Goal: Find specific page/section: Find specific page/section

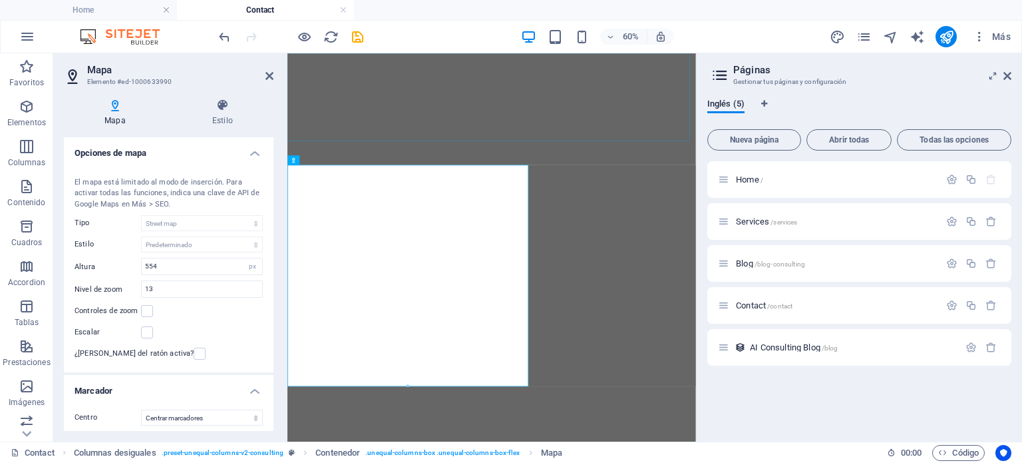
select select "1"
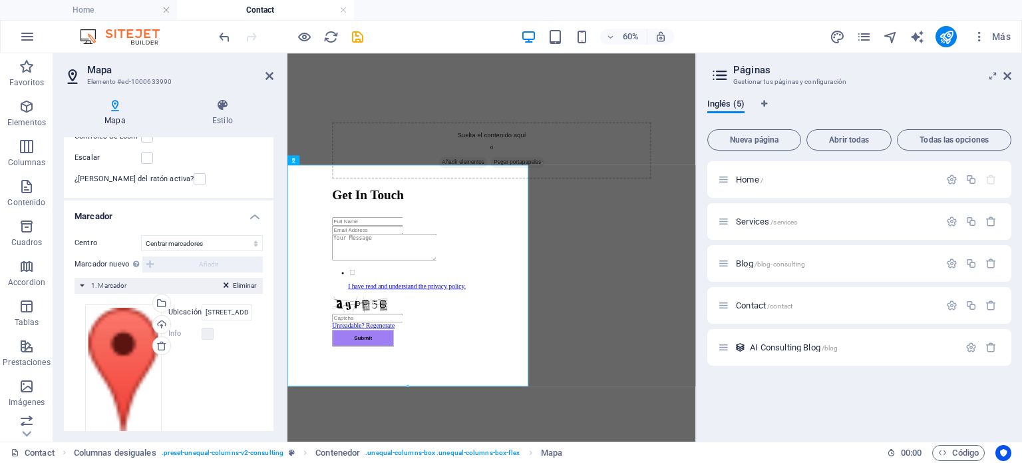
scroll to position [198, 0]
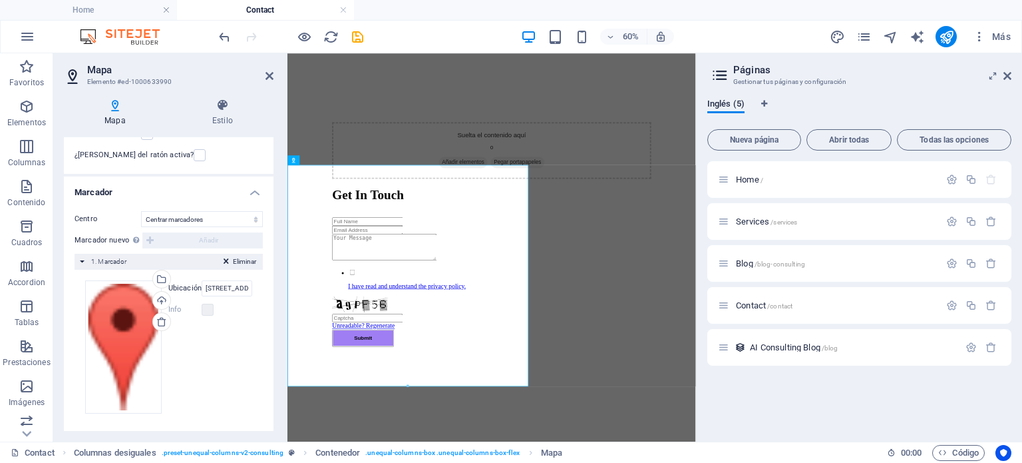
click at [224, 260] on icon at bounding box center [226, 264] width 5 height 16
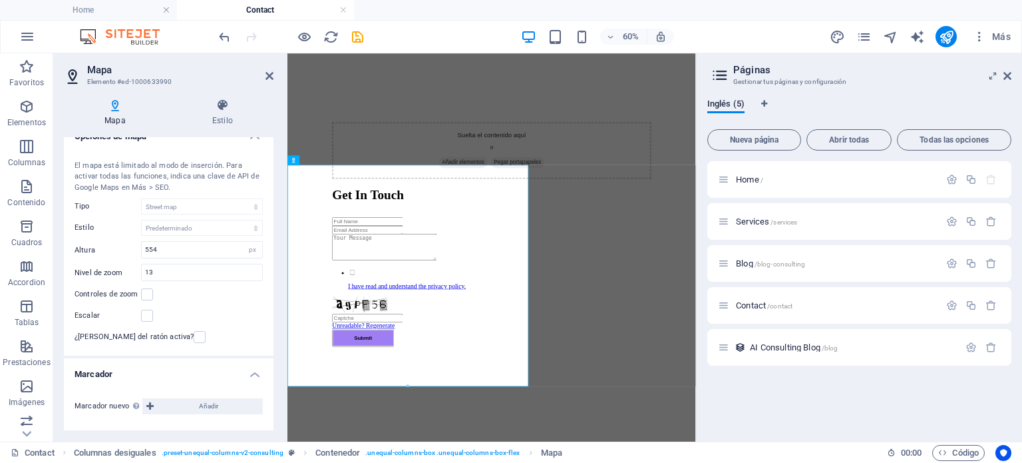
scroll to position [15, 0]
click at [115, 107] on icon at bounding box center [115, 104] width 102 height 13
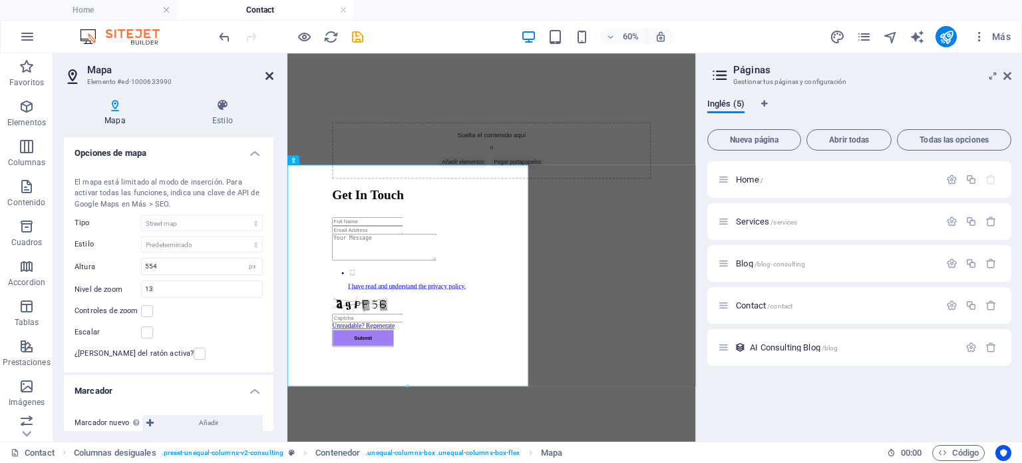
click at [269, 77] on icon at bounding box center [270, 76] width 8 height 11
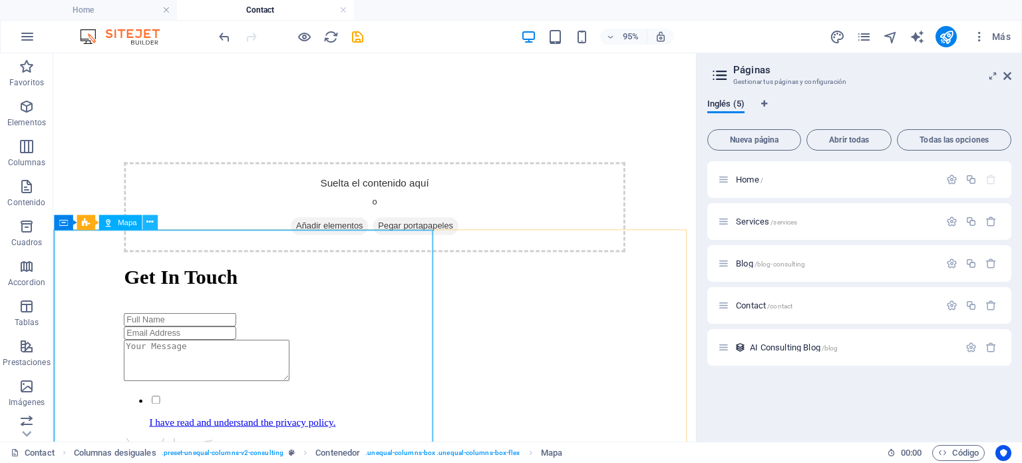
click at [151, 220] on icon at bounding box center [149, 221] width 7 height 13
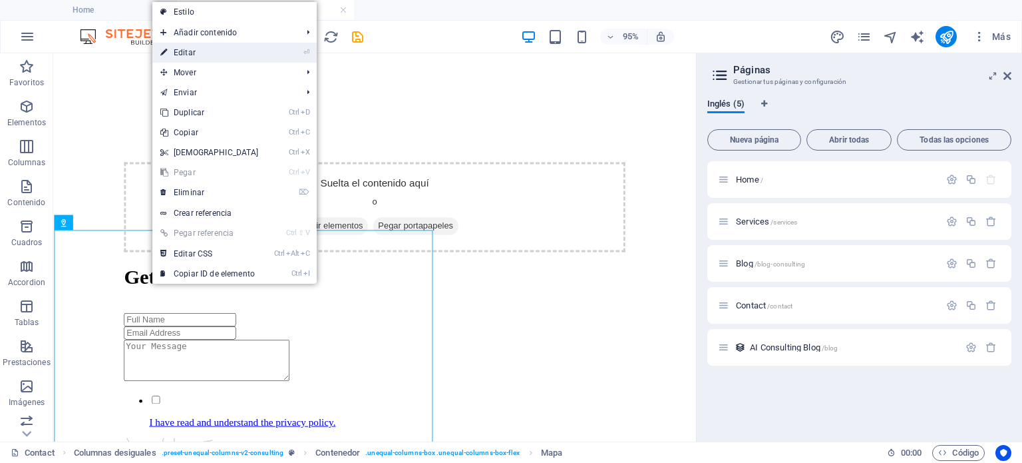
click at [202, 54] on link "⏎ Editar" at bounding box center [209, 53] width 114 height 20
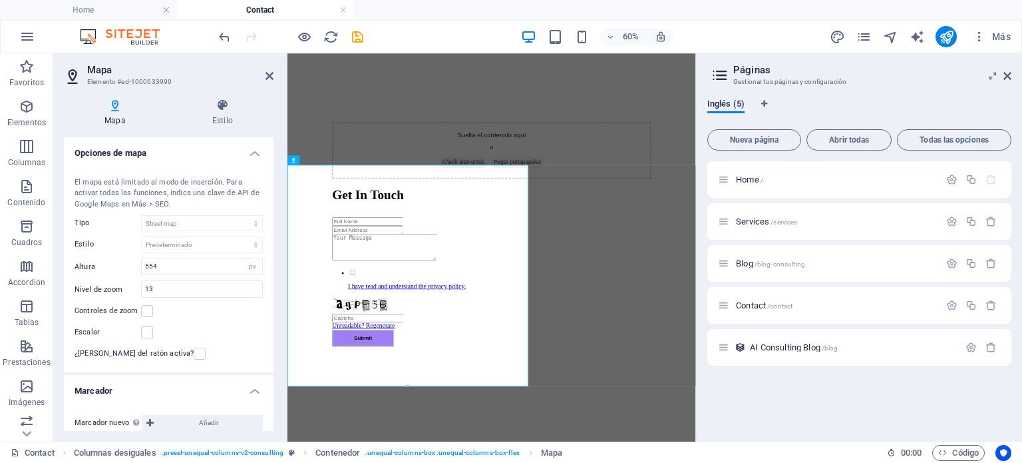
click at [264, 75] on h2 "Mapa" at bounding box center [180, 70] width 186 height 12
click at [270, 76] on icon at bounding box center [270, 76] width 8 height 11
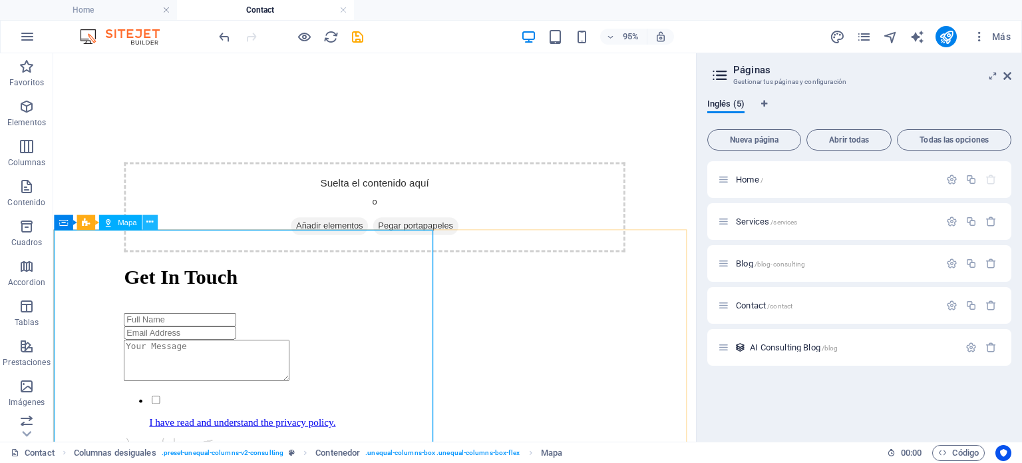
click at [150, 223] on icon at bounding box center [149, 221] width 7 height 13
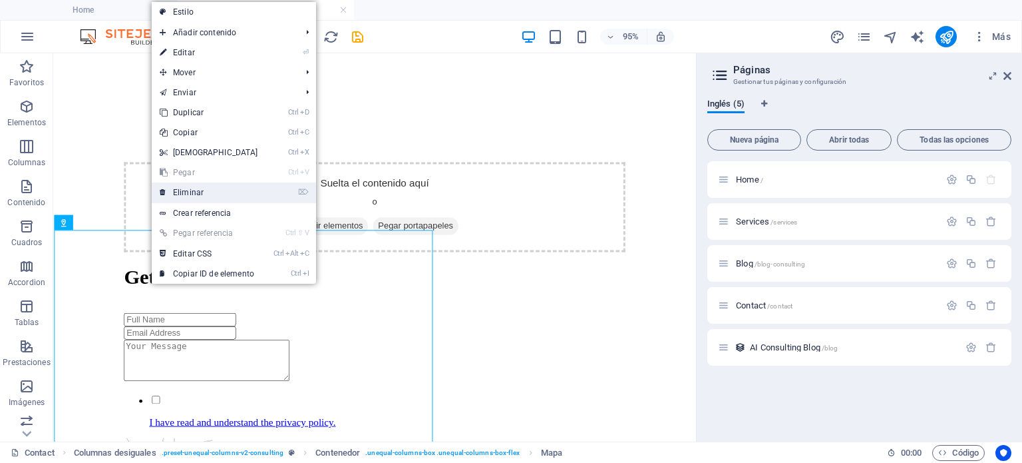
click at [204, 194] on link "⌦ Eliminar" at bounding box center [209, 192] width 114 height 20
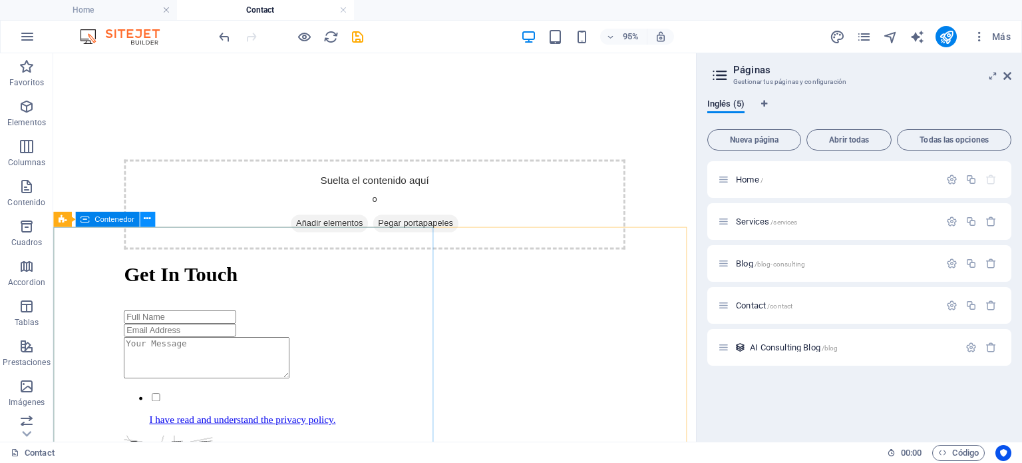
click at [146, 219] on icon at bounding box center [147, 218] width 7 height 13
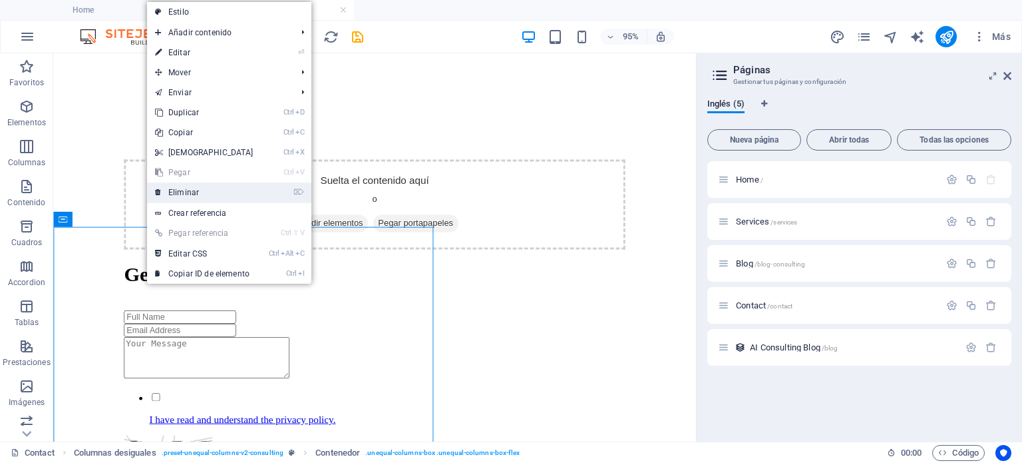
click at [200, 190] on link "⌦ Eliminar" at bounding box center [204, 192] width 114 height 20
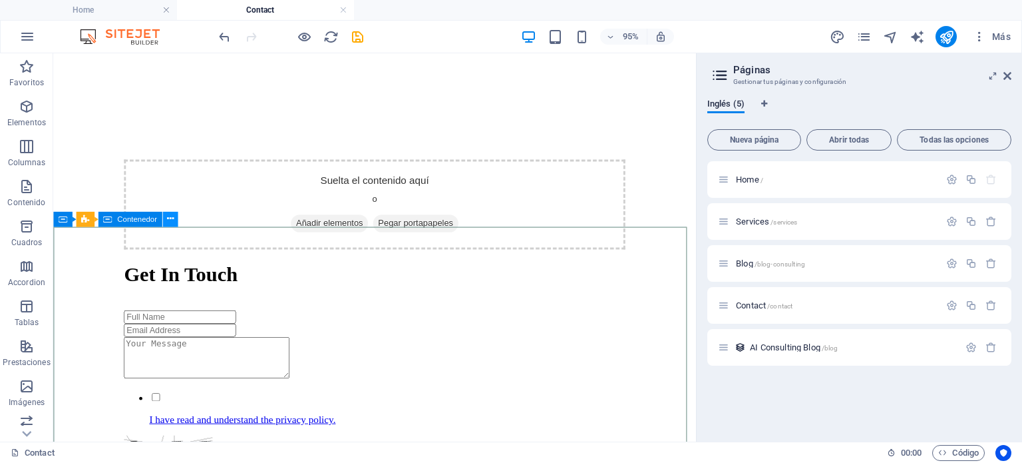
click at [172, 220] on icon at bounding box center [169, 218] width 7 height 13
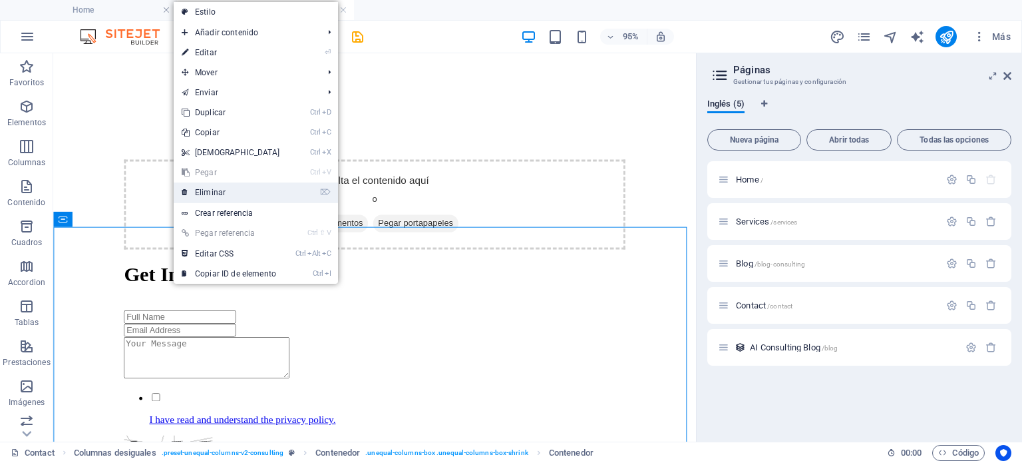
click at [212, 191] on link "⌦ Eliminar" at bounding box center [231, 192] width 114 height 20
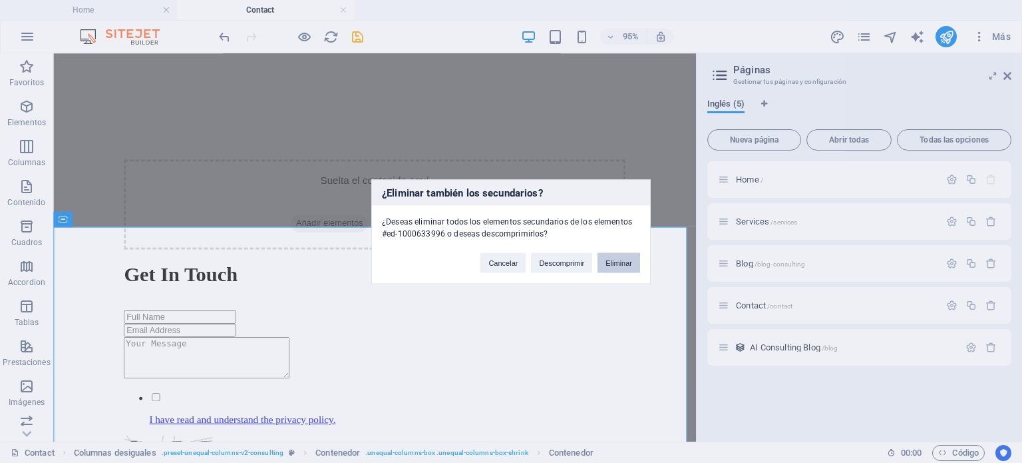
click at [617, 260] on button "Eliminar" at bounding box center [619, 262] width 43 height 20
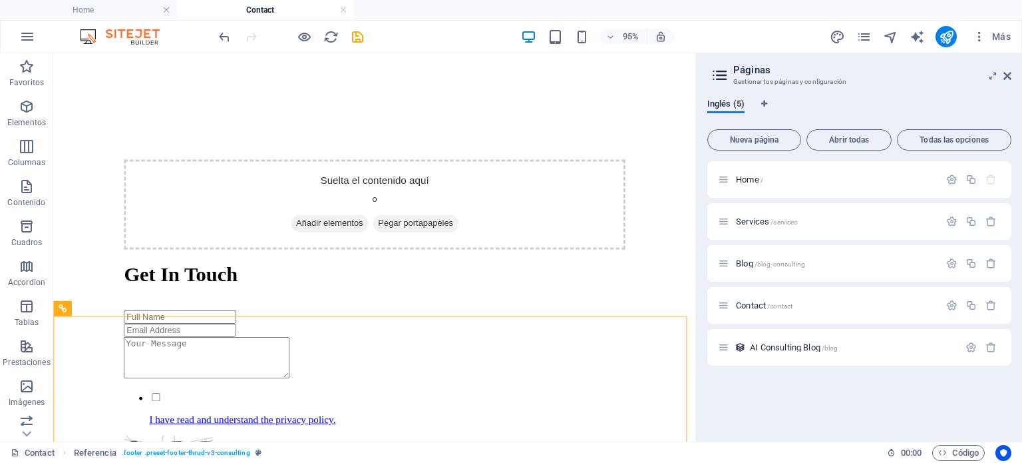
scroll to position [708, 0]
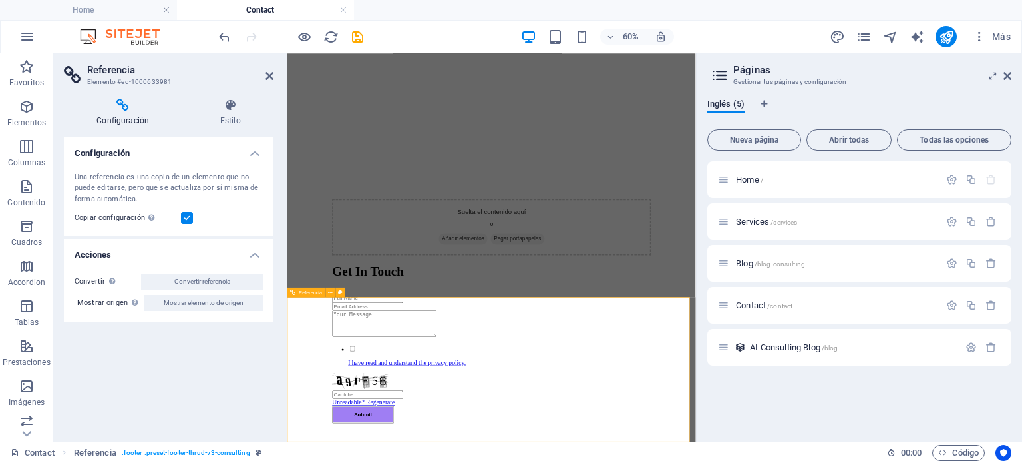
click at [269, 75] on icon at bounding box center [270, 76] width 8 height 11
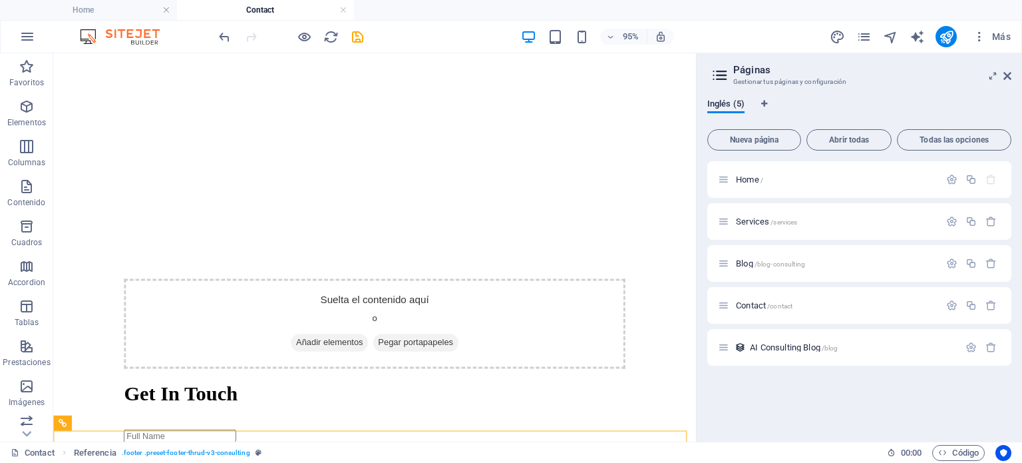
scroll to position [490, 0]
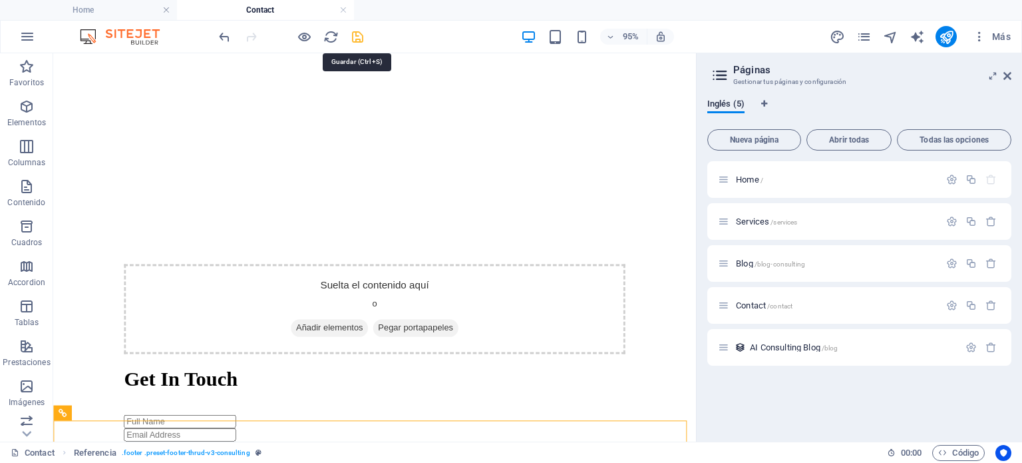
click at [358, 34] on icon "save" at bounding box center [357, 36] width 15 height 15
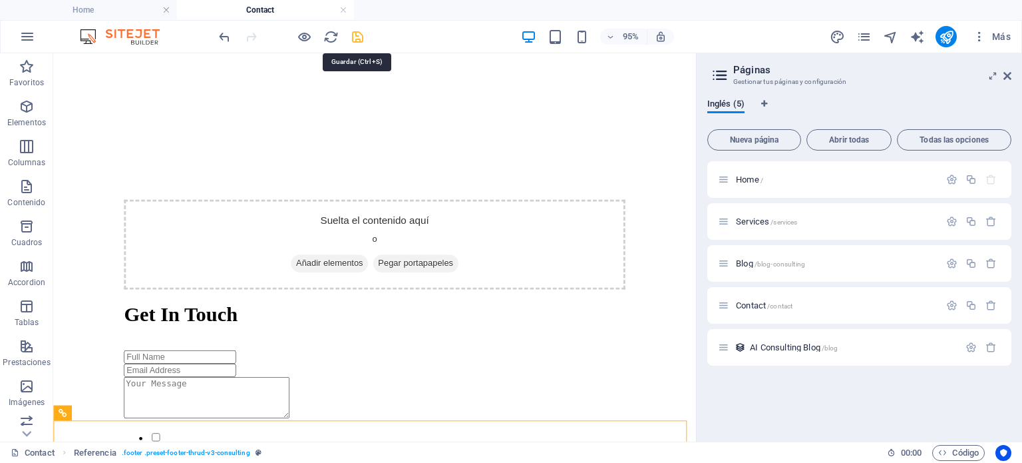
checkbox input "false"
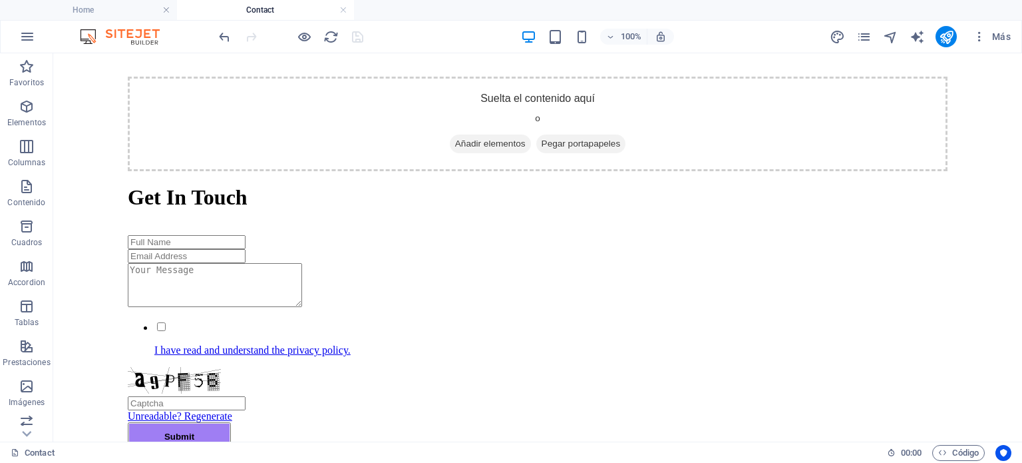
scroll to position [624, 0]
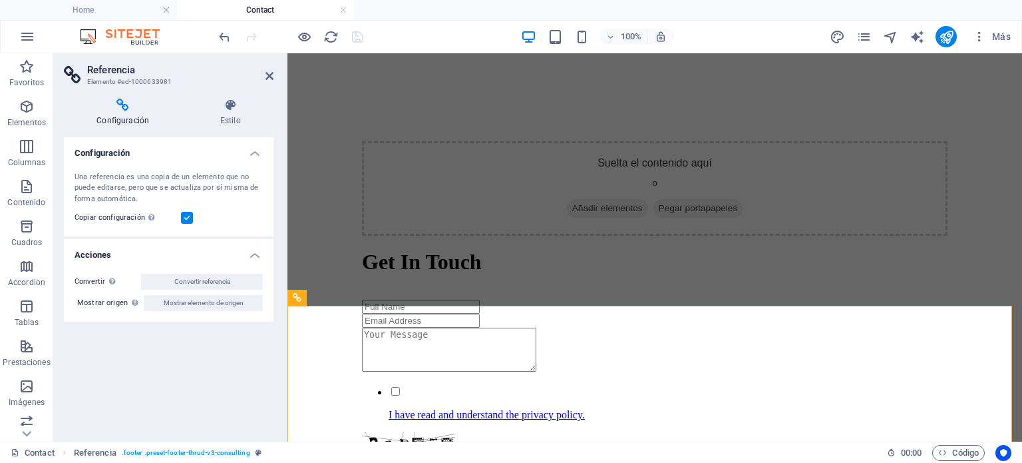
click at [267, 82] on header "Referencia Elemento #ed-1000633981" at bounding box center [169, 70] width 210 height 35
click at [272, 73] on icon at bounding box center [270, 76] width 8 height 11
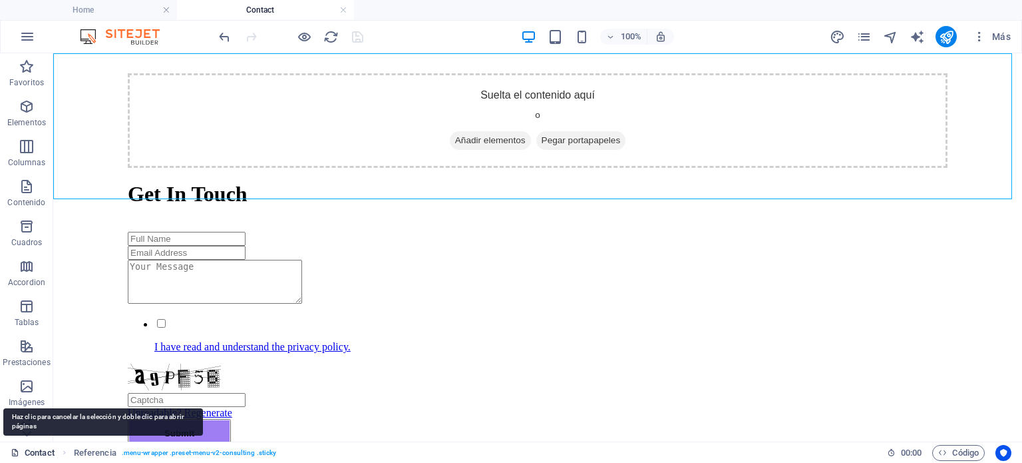
click at [36, 452] on link "Contact" at bounding box center [33, 453] width 44 height 16
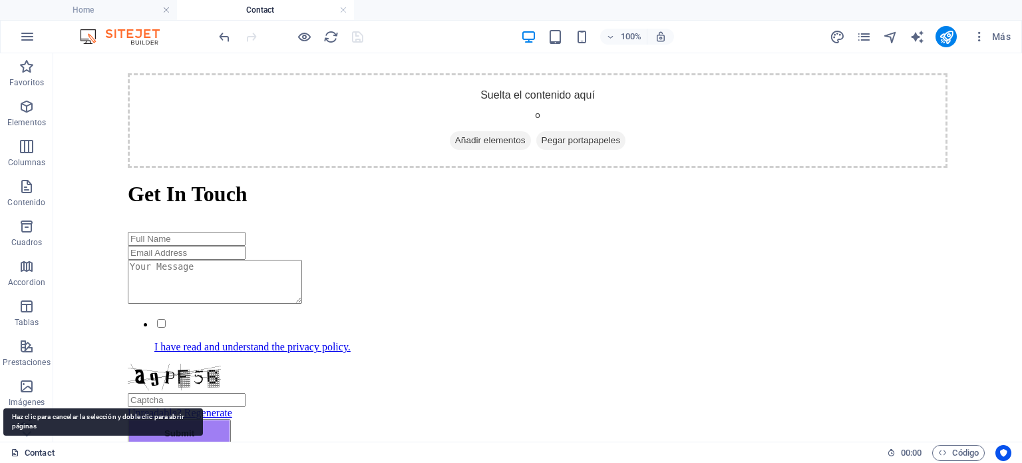
click at [15, 455] on icon at bounding box center [15, 452] width 9 height 9
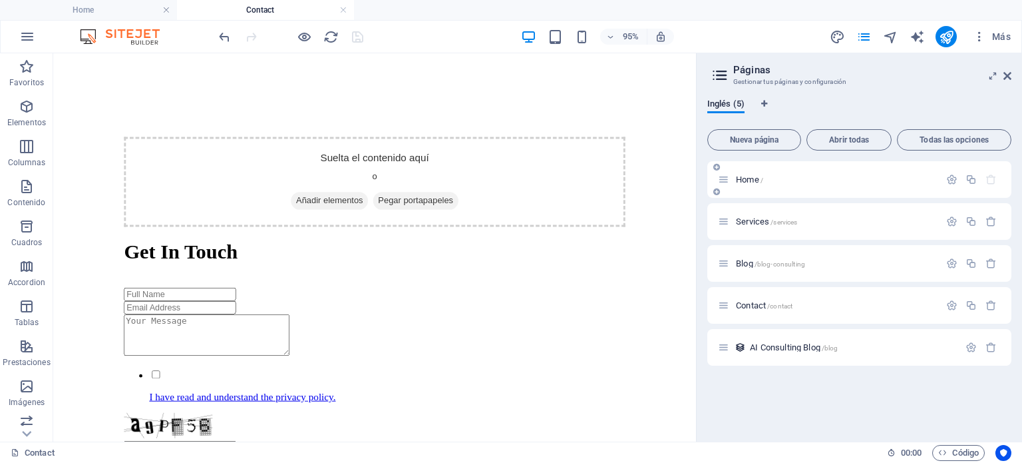
click at [741, 180] on span "Home /" at bounding box center [749, 179] width 27 height 10
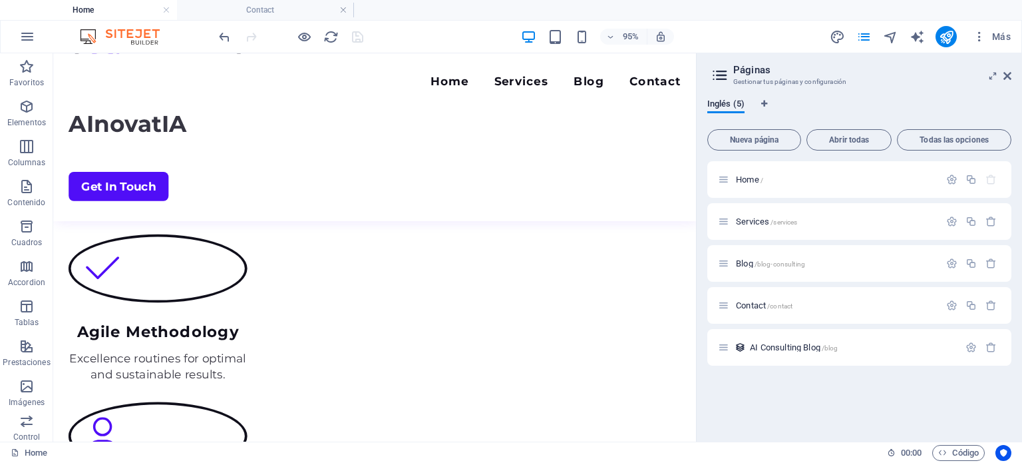
scroll to position [2058, 0]
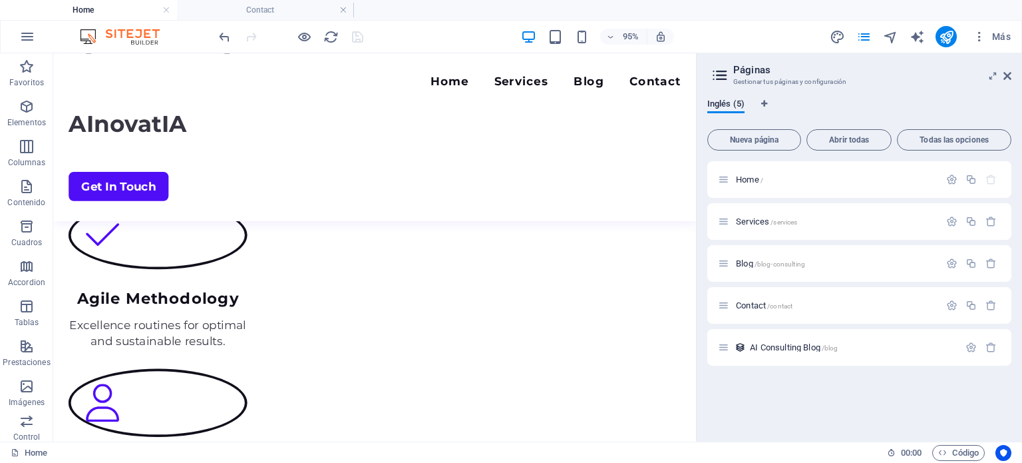
drag, startPoint x: 725, startPoint y: 83, endPoint x: 796, endPoint y: 321, distance: 249.3
